Goal: Check status: Check status

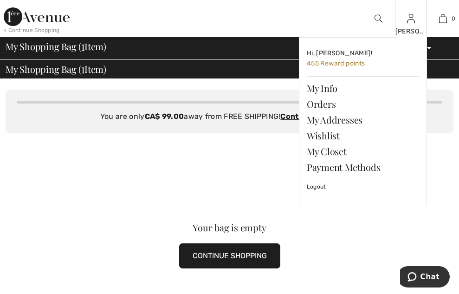
click at [399, 25] on div "Patricia Hi, Patricia! 455 Reward points My Info Orders My Addresses Wishlist M…" at bounding box center [411, 18] width 32 height 37
click at [307, 105] on link "Orders" at bounding box center [363, 104] width 112 height 16
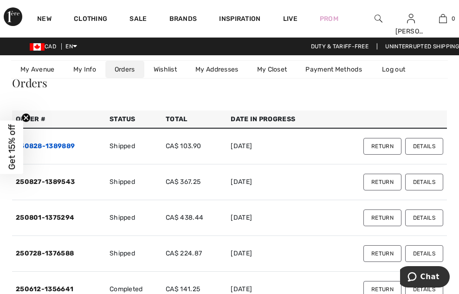
click at [75, 146] on link "250828-1389889" at bounding box center [45, 146] width 59 height 8
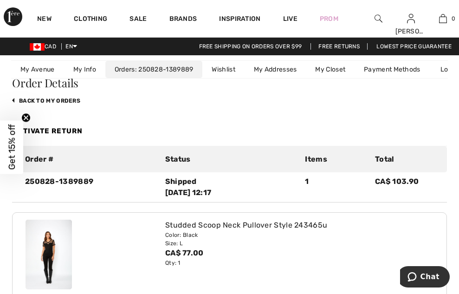
click at [72, 256] on img at bounding box center [49, 254] width 46 height 70
click at [72, 254] on img at bounding box center [49, 254] width 46 height 70
click at [325, 227] on div "Studded Scoop Neck Pullover Style 243465u" at bounding box center [299, 224] width 268 height 11
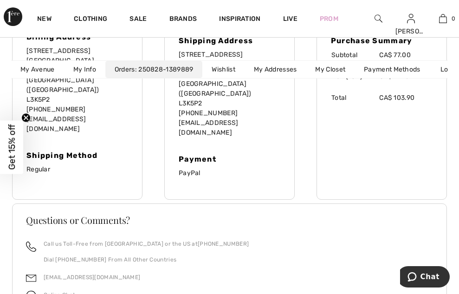
scroll to position [371, 0]
